Goal: Task Accomplishment & Management: Manage account settings

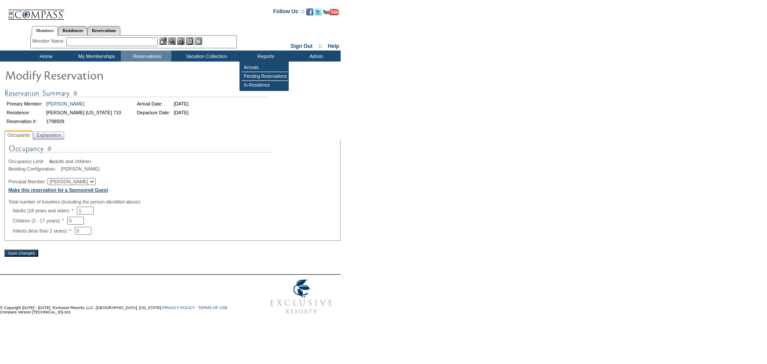
click at [73, 193] on b "Make this reservation for a Sponsored Guest" at bounding box center [58, 189] width 100 height 5
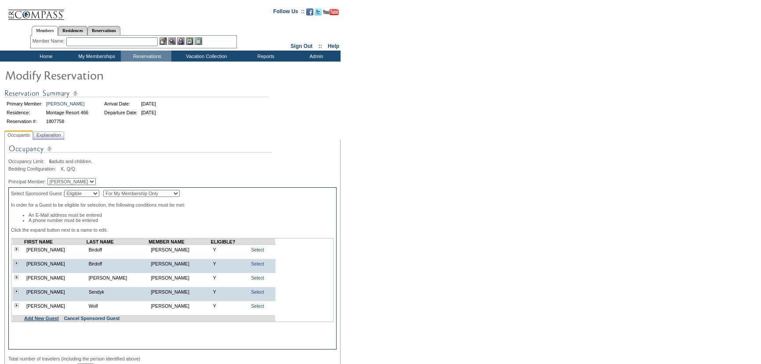
click at [54, 321] on link "Add New Guest" at bounding box center [41, 318] width 35 height 5
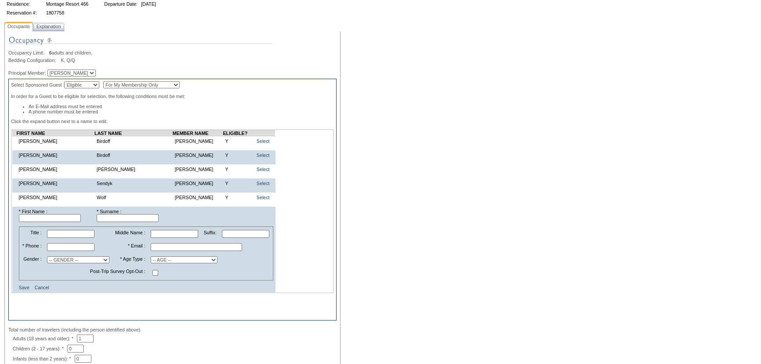
scroll to position [120, 0]
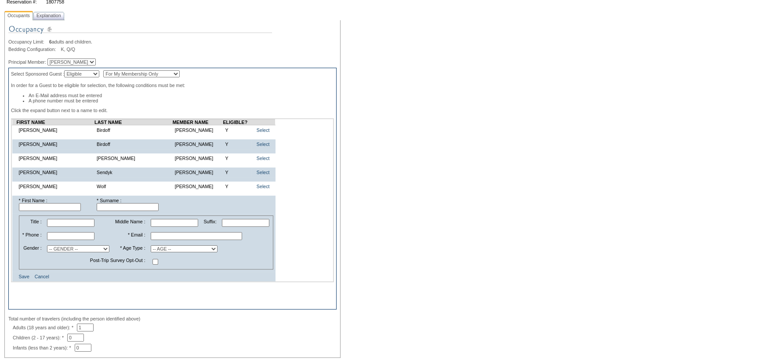
click at [67, 211] on input "text" at bounding box center [50, 207] width 62 height 8
type input "e"
type input "Jean Marc"
click at [147, 211] on input "text" at bounding box center [128, 207] width 62 height 8
type input "Azoulay"
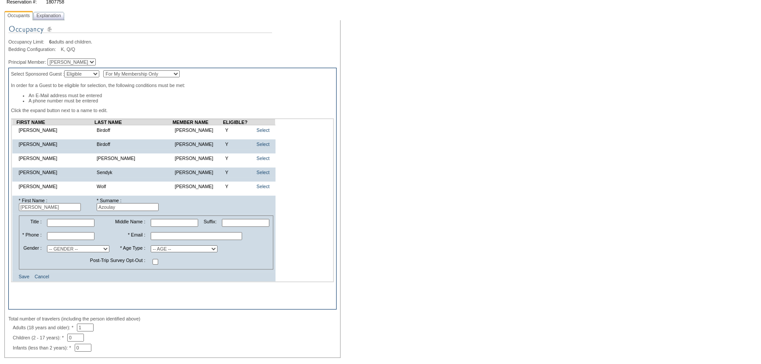
drag, startPoint x: 71, startPoint y: 238, endPoint x: 96, endPoint y: 244, distance: 26.0
click at [71, 238] on input "text" at bounding box center [70, 236] width 47 height 8
paste input "336 64 41 89 91"
type input "336 64 41 89 91"
click at [195, 240] on input "text" at bounding box center [196, 236] width 91 height 8
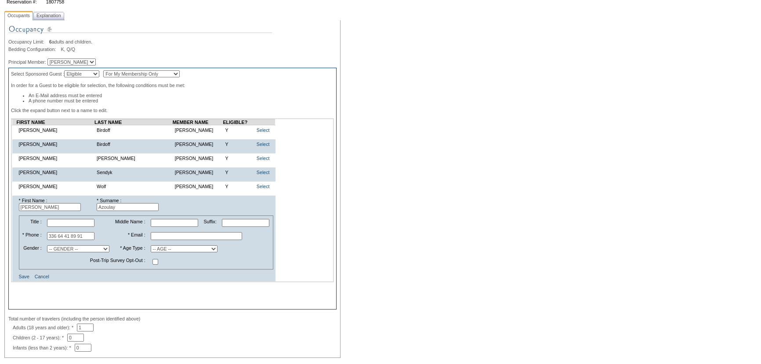
paste input "jmwinter5@mail.ru>"
drag, startPoint x: 208, startPoint y: 242, endPoint x: 124, endPoint y: 240, distance: 84.0
click at [124, 240] on tr "* Phone : 336 64 41 89 91 * Email : jmwinter5@mail.ru" at bounding box center [146, 236] width 252 height 12
type input "jmwinter5@mail.ru"
click at [189, 252] on select "-- AGE -- Adult (23 years and older) Young Adult (18 - 22 years) Child (2 - 17 …" at bounding box center [184, 248] width 67 height 7
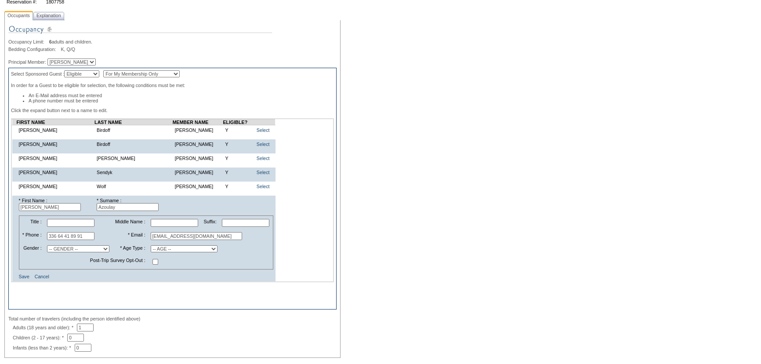
select select "A"
click at [151, 251] on select "-- AGE -- Adult (23 years and older) Young Adult (18 - 22 years) Child (2 - 17 …" at bounding box center [184, 248] width 67 height 7
click at [229, 268] on td at bounding box center [211, 261] width 124 height 13
click at [196, 268] on td at bounding box center [211, 261] width 124 height 13
click at [211, 268] on td at bounding box center [211, 261] width 124 height 13
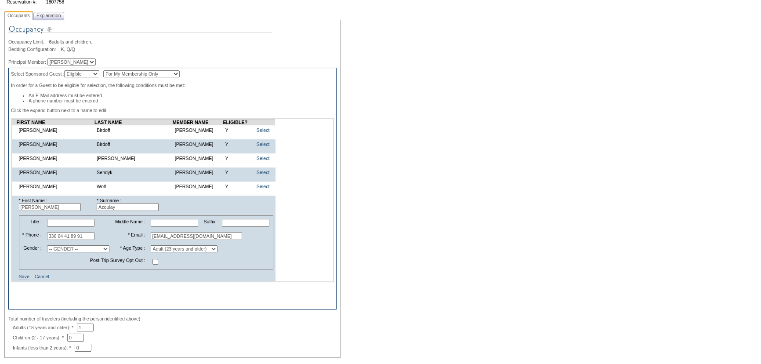
click at [27, 279] on link "Save" at bounding box center [24, 276] width 11 height 5
